Goal: Browse casually

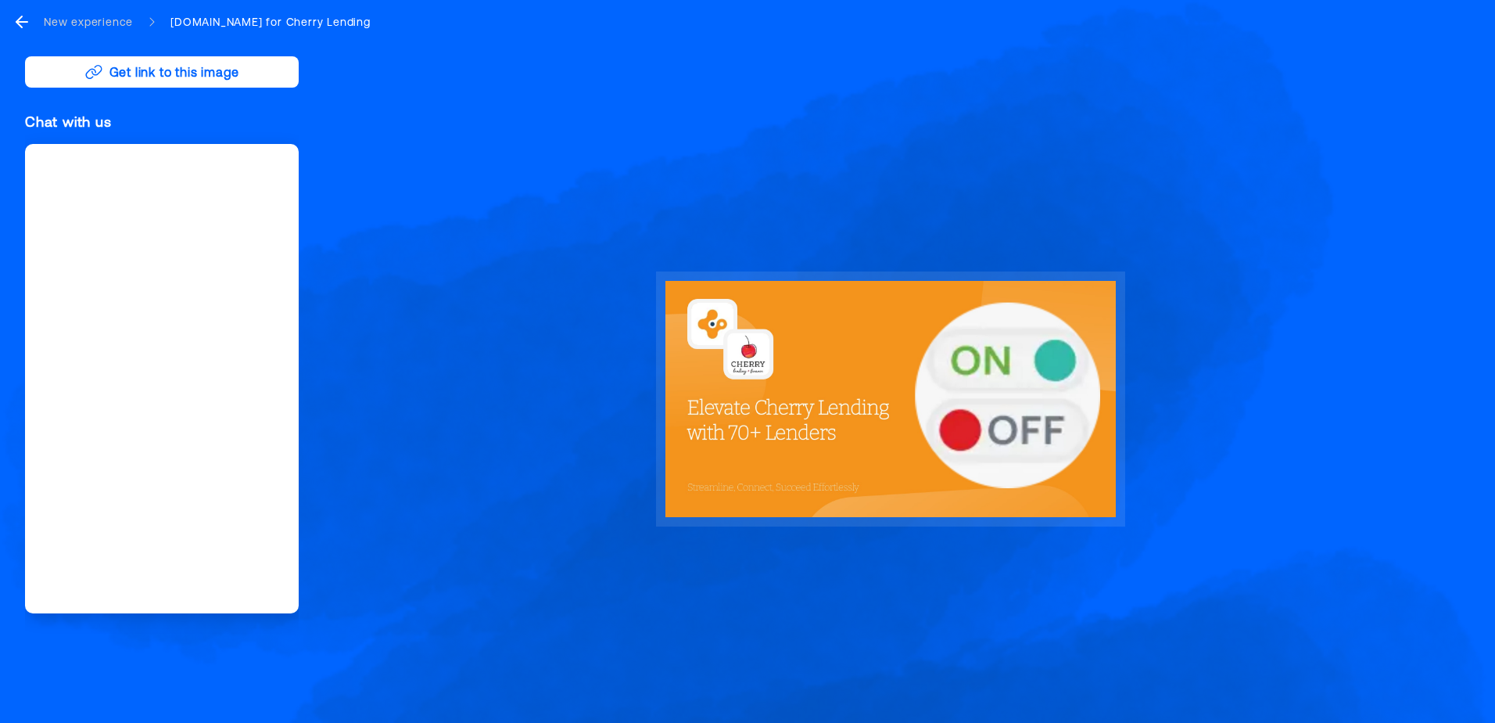
click at [16, 16] on icon "go back" at bounding box center [22, 22] width 19 height 19
